Goal: Task Accomplishment & Management: Use online tool/utility

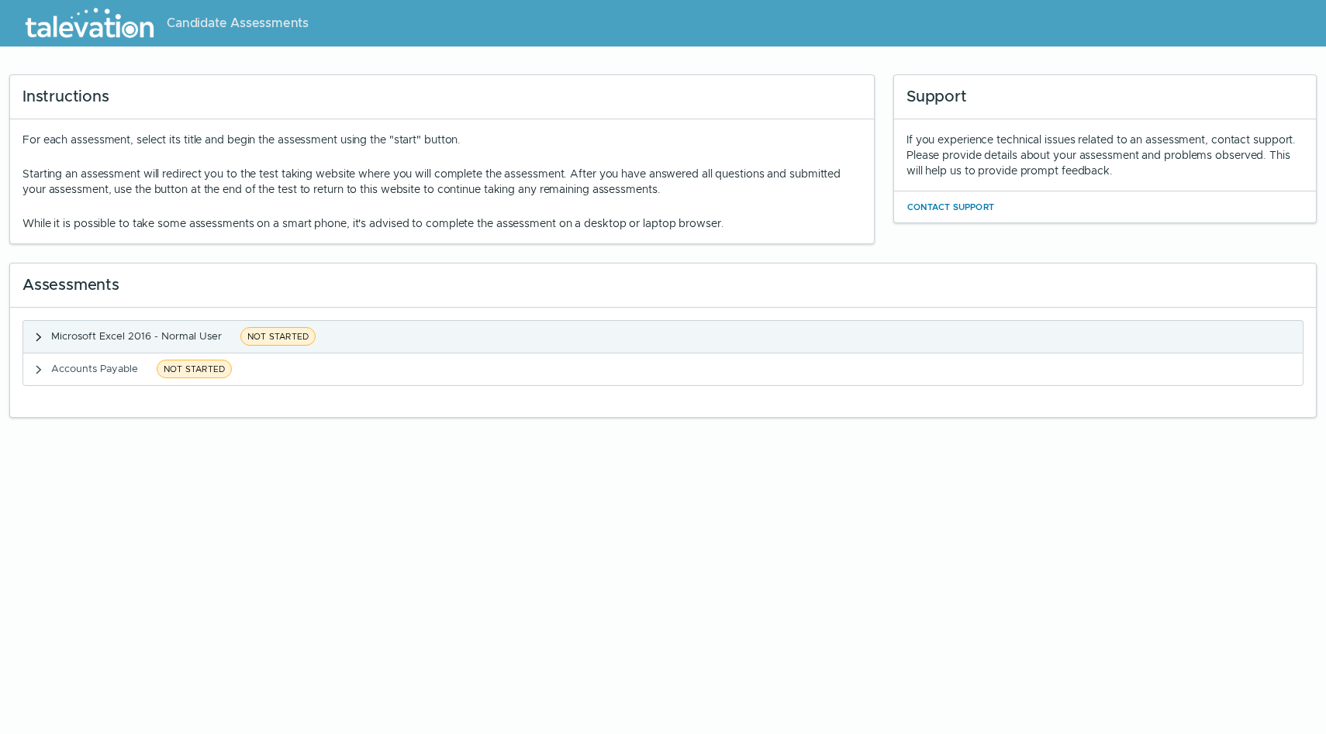
click at [204, 330] on span "Microsoft Excel 2016 - Normal User" at bounding box center [136, 336] width 171 height 13
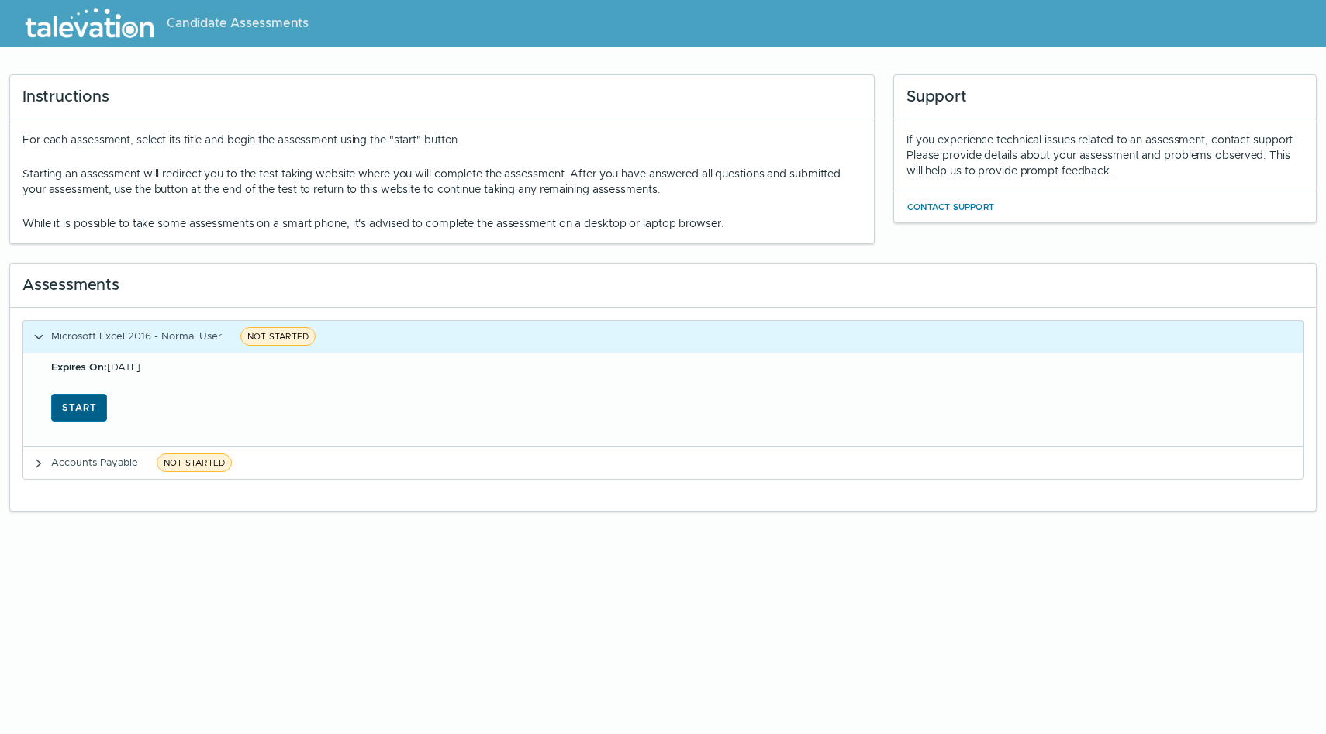
click at [74, 415] on button "Start" at bounding box center [79, 408] width 56 height 28
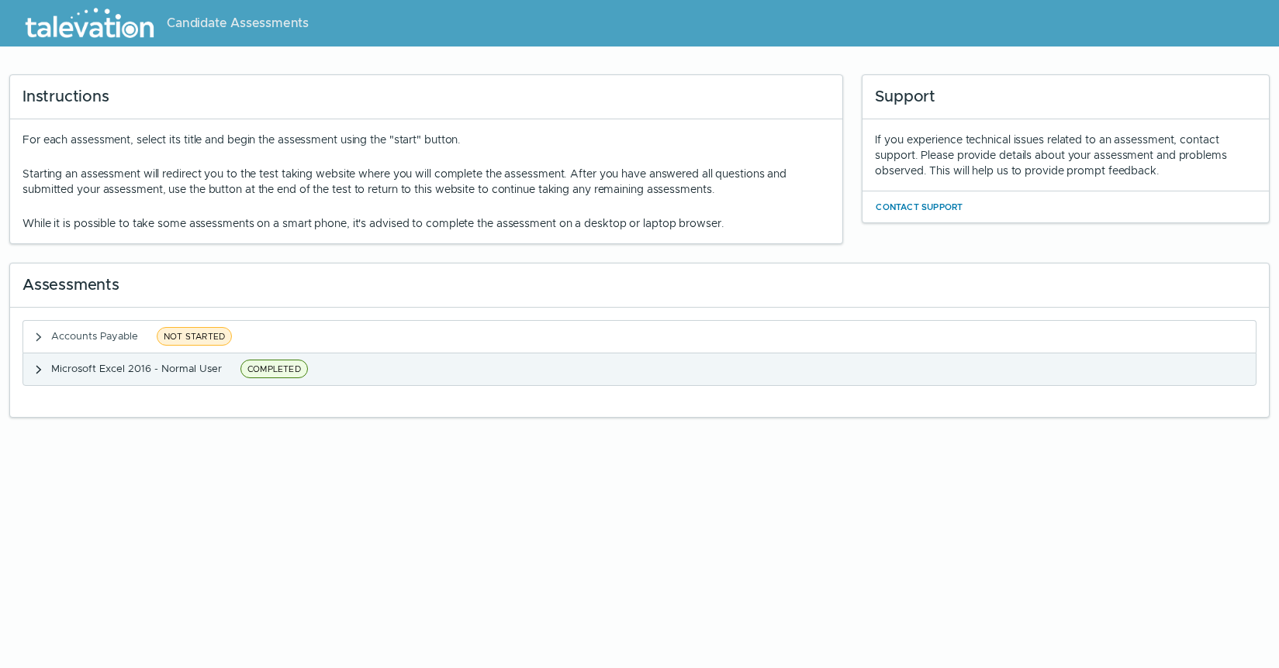
click at [45, 368] on button "Microsoft Excel 2016 - Normal User COMPLETED" at bounding box center [639, 370] width 1232 height 32
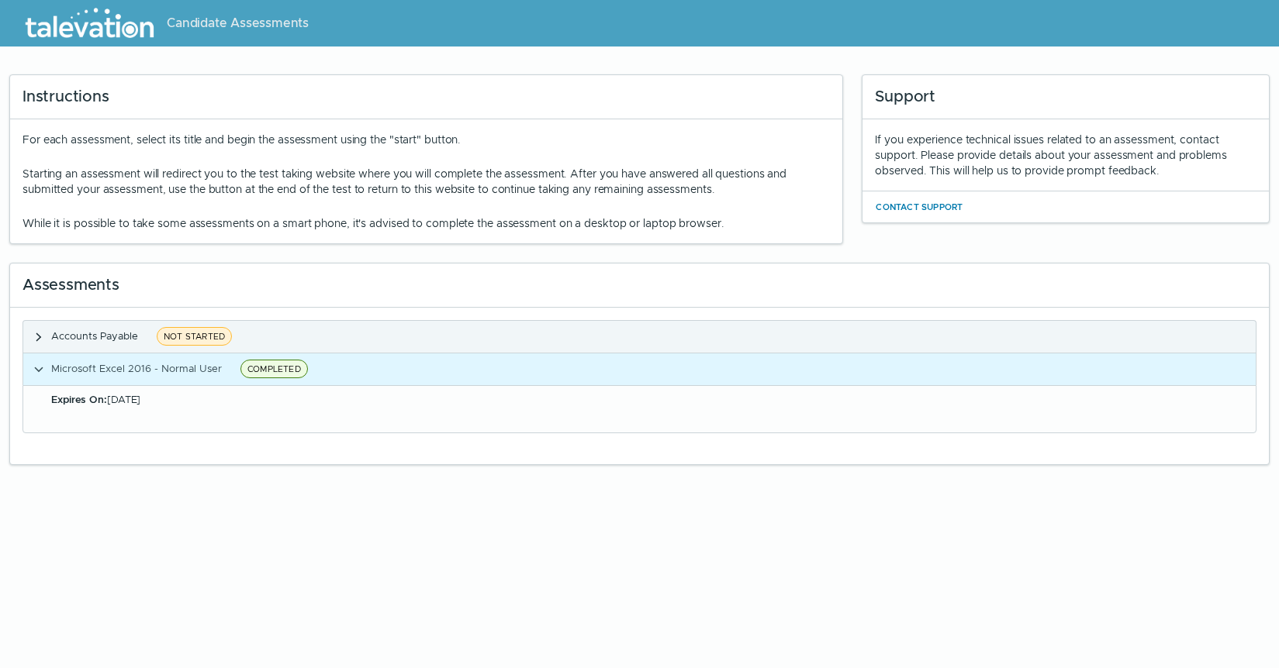
click at [46, 340] on button "Accounts Payable NOT STARTED" at bounding box center [639, 337] width 1232 height 32
